Goal: Transaction & Acquisition: Purchase product/service

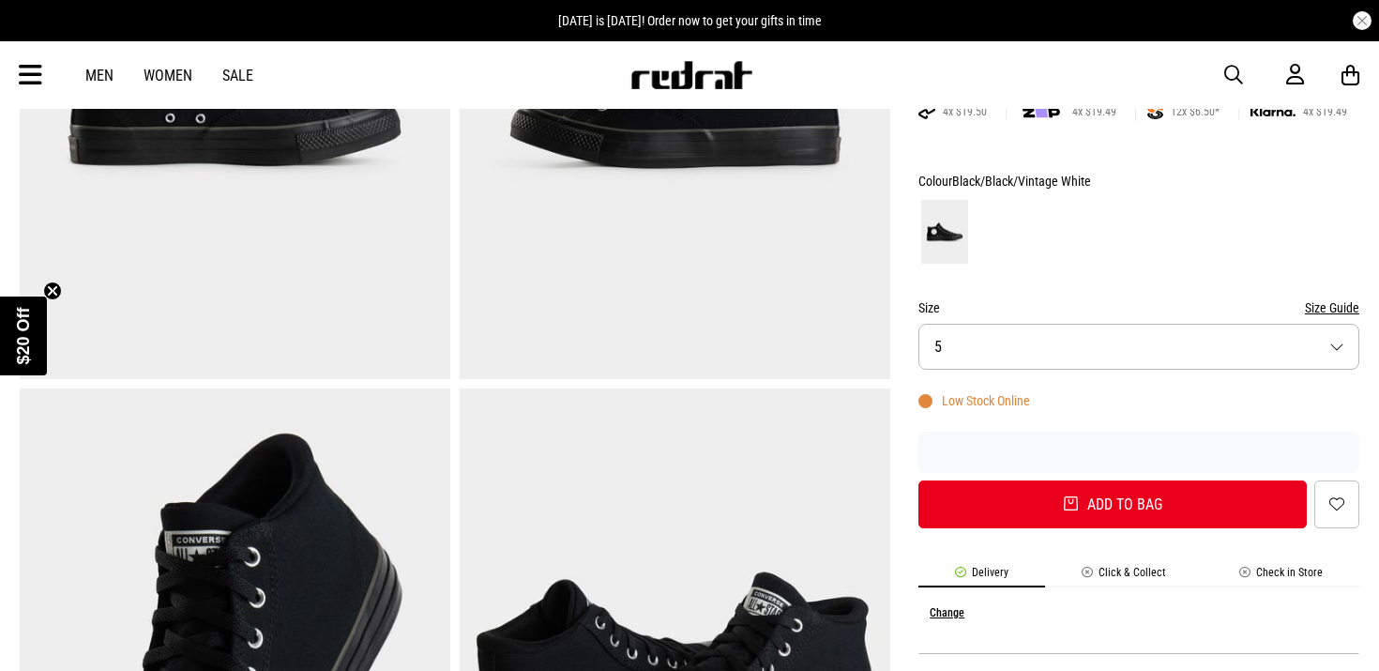
scroll to position [389, 0]
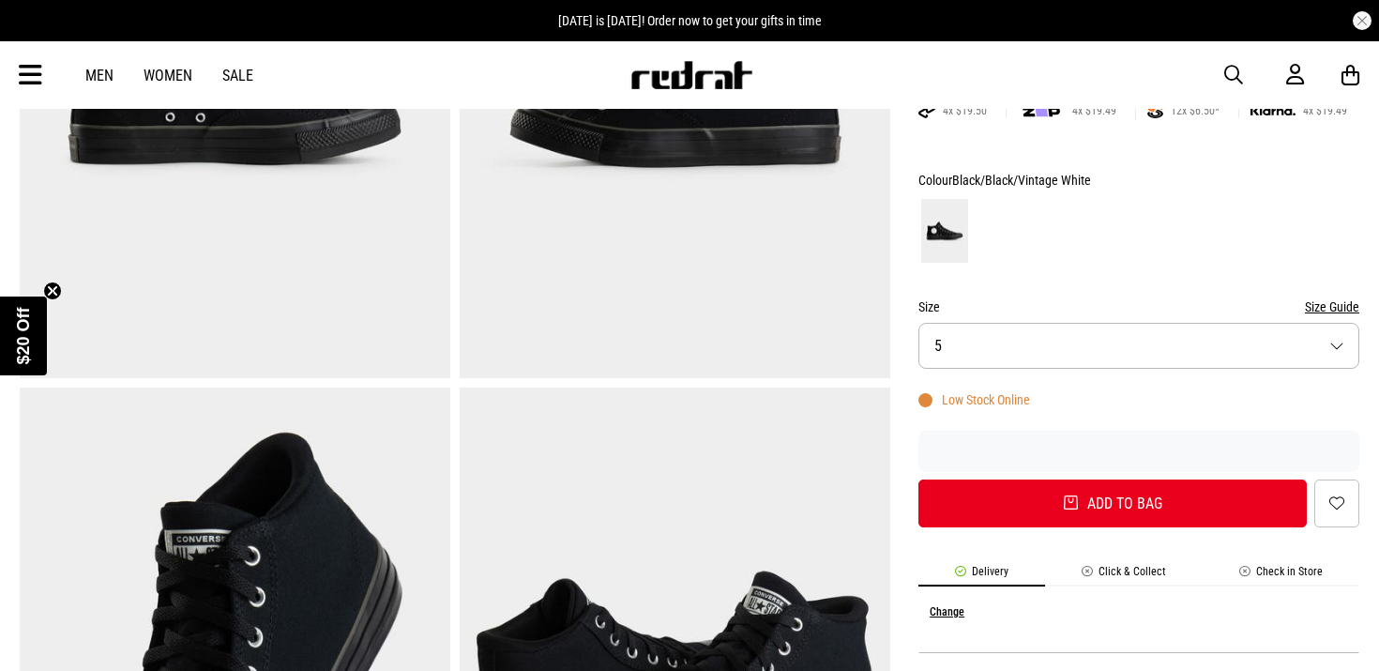
click at [1335, 339] on button "Size 5" at bounding box center [1139, 346] width 441 height 46
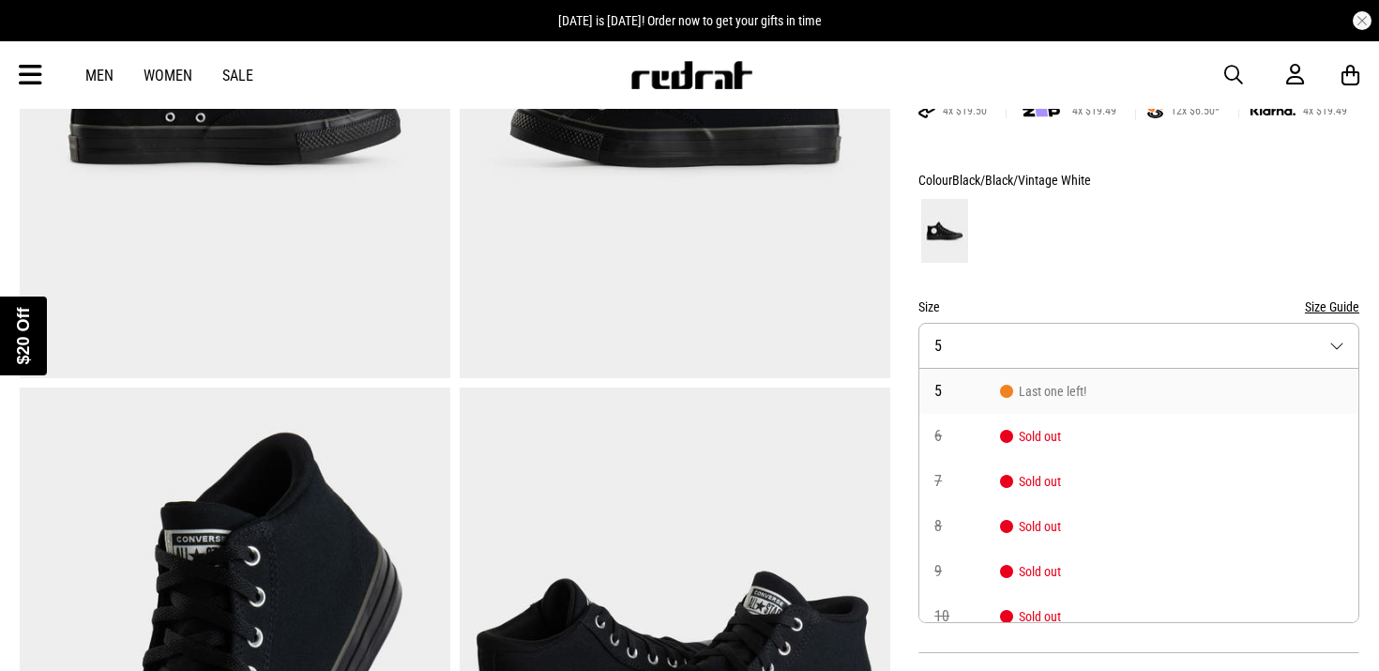
click at [1335, 339] on div "Close dialog UNLOCK $20 OFF WHEN YOU JOIN THE CREW Sign up to receive email & S…" at bounding box center [689, 335] width 1379 height 671
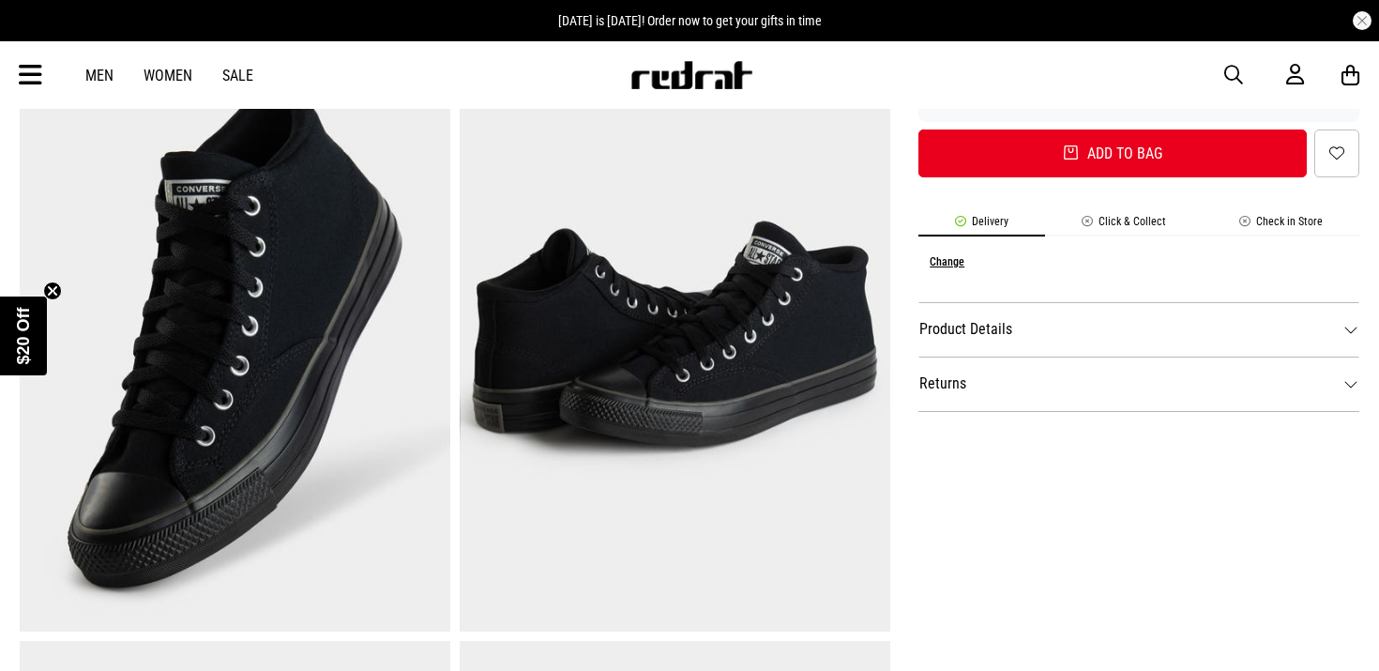
scroll to position [758, 0]
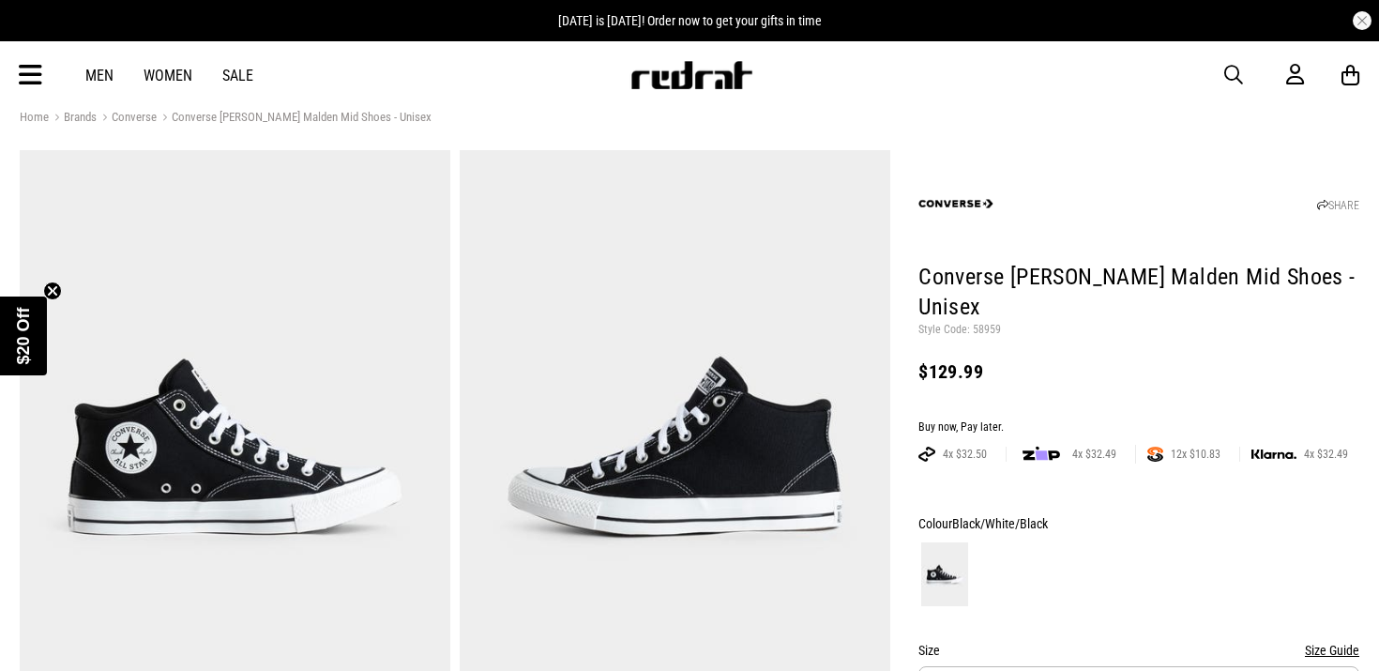
scroll to position [27, 0]
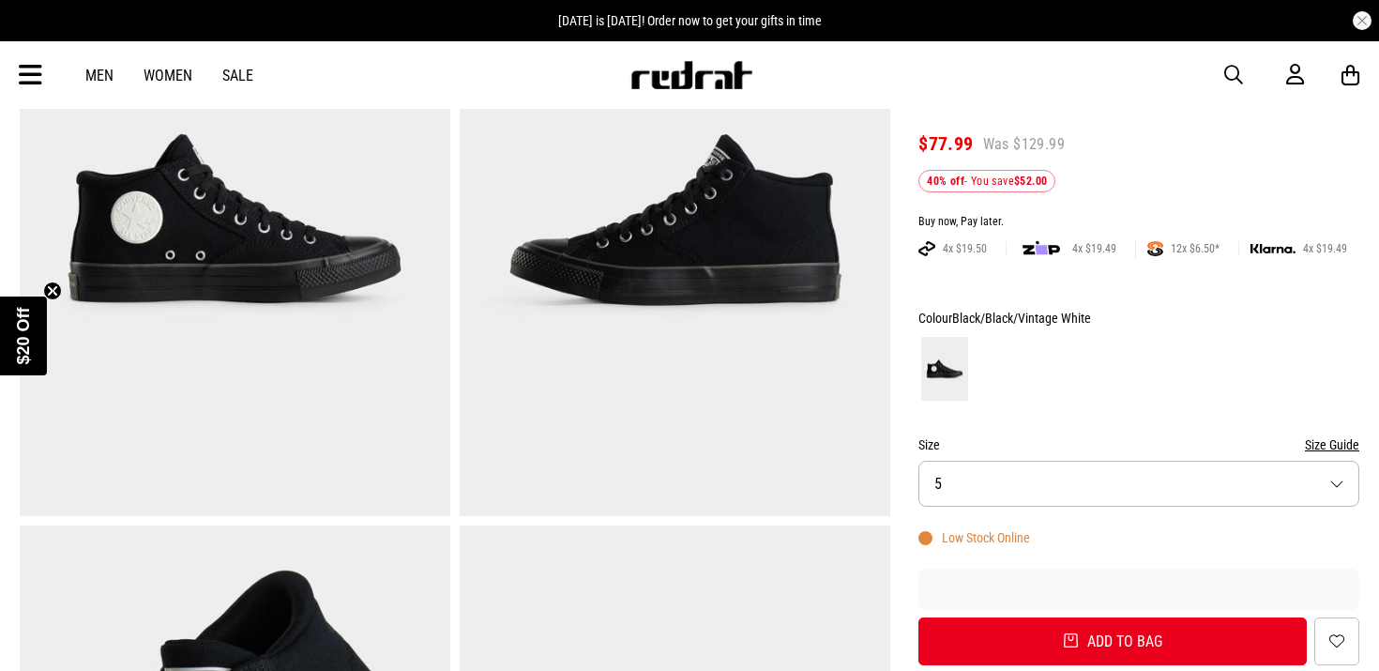
scroll to position [253, 0]
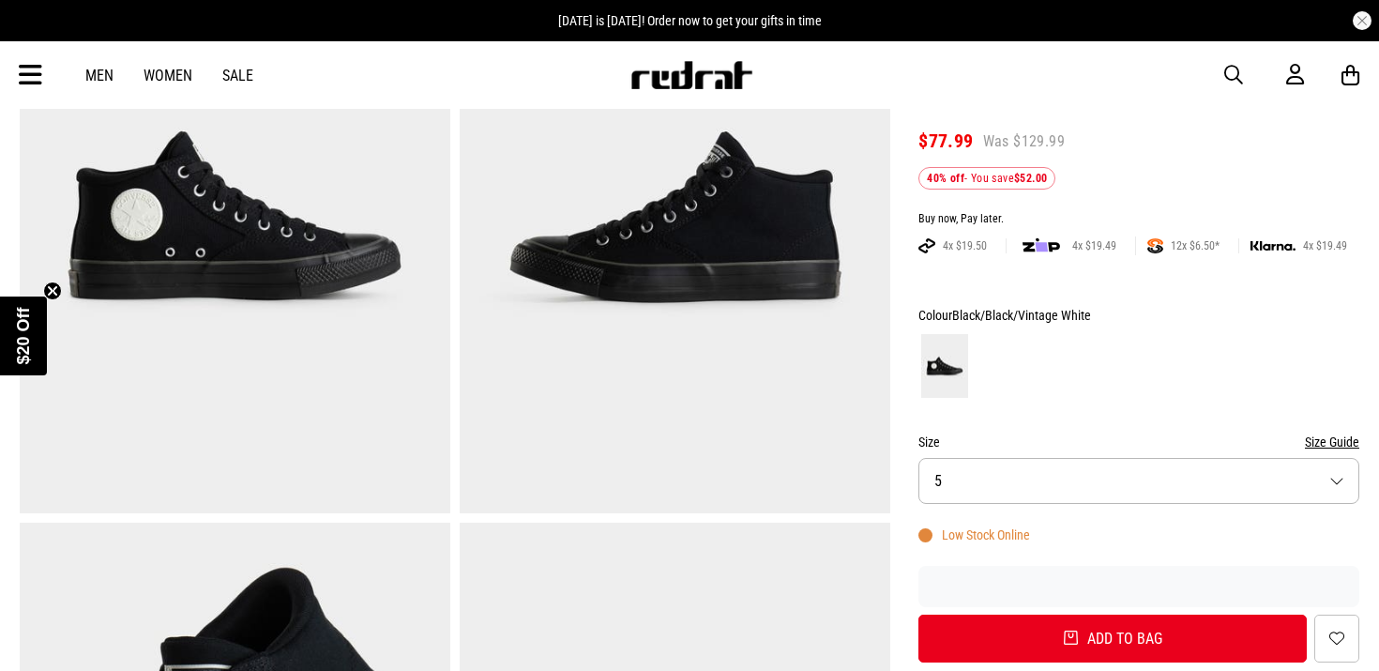
click at [1343, 472] on button "Size 5" at bounding box center [1139, 481] width 441 height 46
